Goal: Task Accomplishment & Management: Complete application form

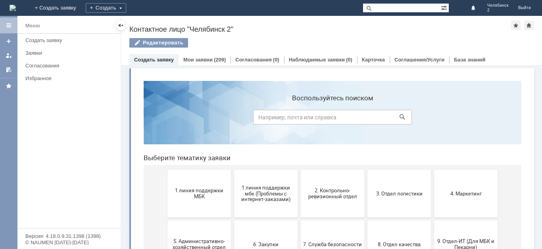
click at [210, 184] on button "1 линия поддержки МБК" at bounding box center [198, 194] width 63 height 48
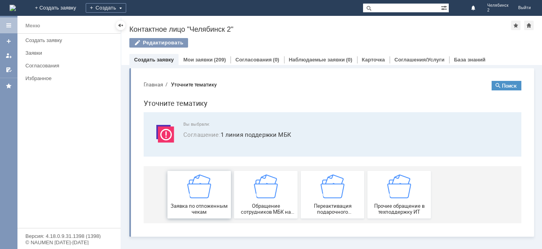
click at [209, 200] on div "Заявка по отложенным чекам" at bounding box center [199, 195] width 59 height 40
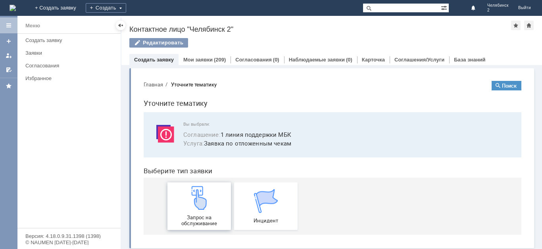
click at [209, 208] on div "Запрос на обслуживание" at bounding box center [199, 206] width 59 height 40
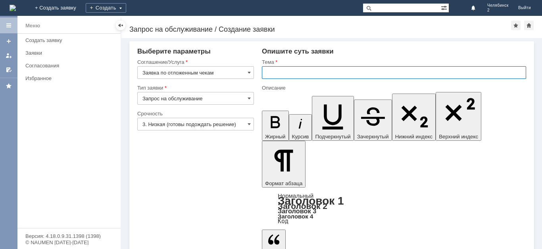
click at [307, 74] on input "text" at bounding box center [394, 72] width 264 height 13
type input "Отложенные чеки"
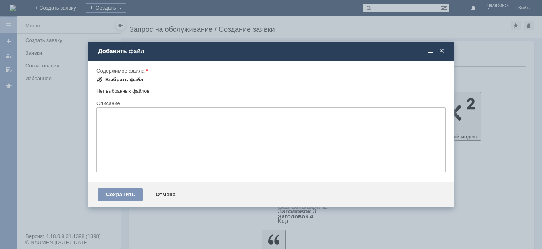
click at [134, 81] on div "Выбрать файл" at bounding box center [124, 80] width 38 height 6
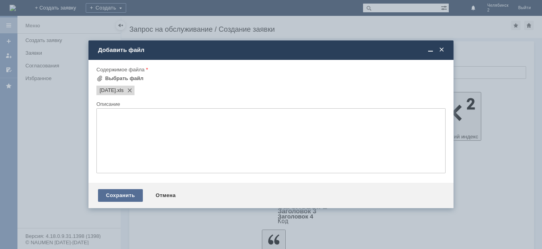
click at [130, 192] on div "Сохранить" at bounding box center [120, 195] width 45 height 13
